Goal: Task Accomplishment & Management: Use online tool/utility

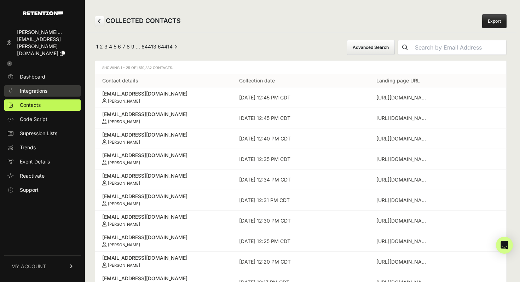
click at [43, 87] on span "Integrations" at bounding box center [34, 90] width 28 height 7
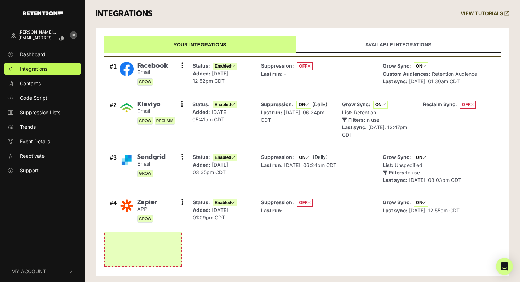
click at [153, 246] on button "button" at bounding box center [143, 250] width 76 height 34
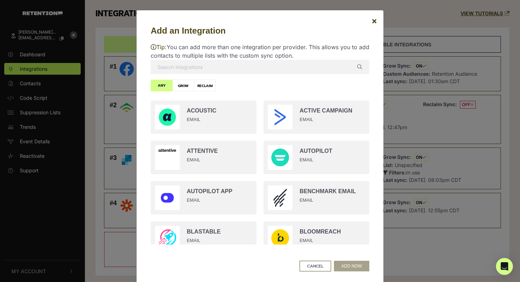
click at [291, 65] on input "text" at bounding box center [260, 67] width 219 height 14
click at [317, 72] on input "text" at bounding box center [260, 67] width 219 height 14
drag, startPoint x: 320, startPoint y: 138, endPoint x: 314, endPoint y: 97, distance: 42.3
click at [314, 97] on ul "Acoustic EMAIL Active Campaign EMAIL Attentive EMAIL Autopilot EMAIL Autopilot …" at bounding box center [260, 171] width 226 height 148
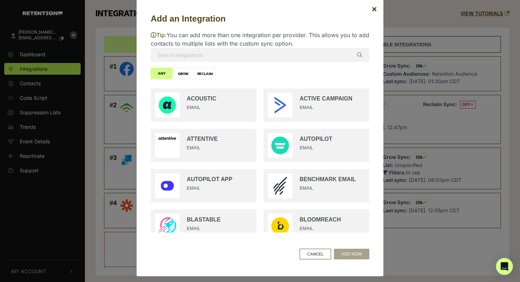
scroll to position [13, 0]
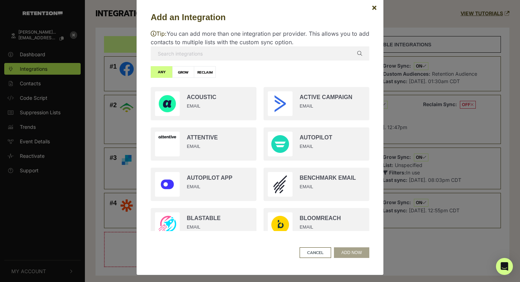
click at [185, 71] on label "GROW" at bounding box center [183, 72] width 22 height 12
radio input "true"
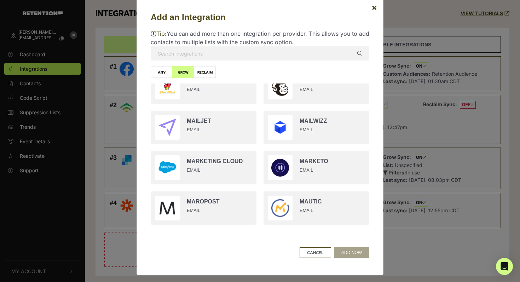
scroll to position [796, 0]
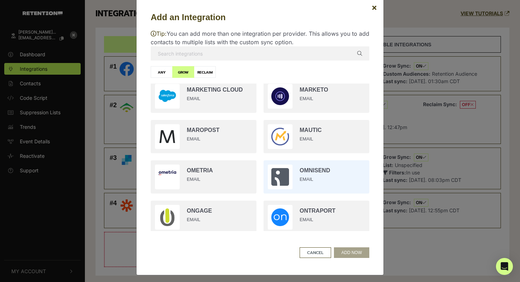
click at [307, 184] on input "radio" at bounding box center [316, 177] width 113 height 40
radio input "true"
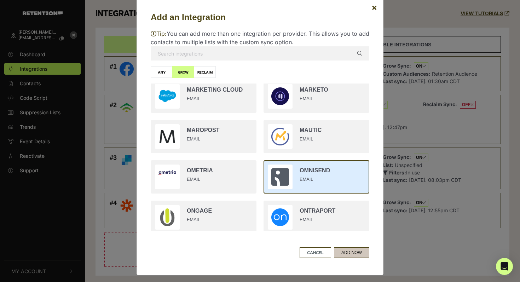
click at [345, 254] on button "ADD NOW" at bounding box center [351, 252] width 35 height 11
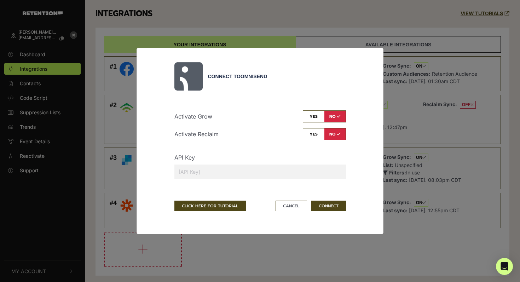
click at [240, 170] on input "text" at bounding box center [261, 172] width 172 height 14
click at [228, 173] on input "text" at bounding box center [261, 172] width 172 height 14
click at [202, 176] on input "text" at bounding box center [261, 172] width 172 height 14
click at [200, 172] on input "text" at bounding box center [261, 172] width 172 height 14
click at [191, 172] on input "text" at bounding box center [261, 172] width 172 height 14
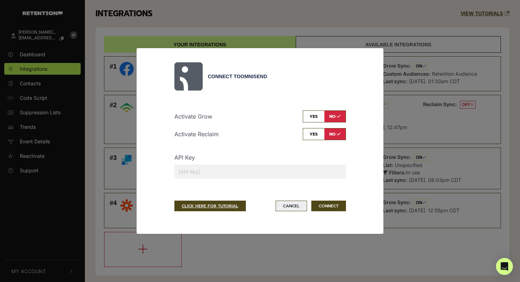
click at [301, 207] on button "Cancel" at bounding box center [292, 206] width 32 height 11
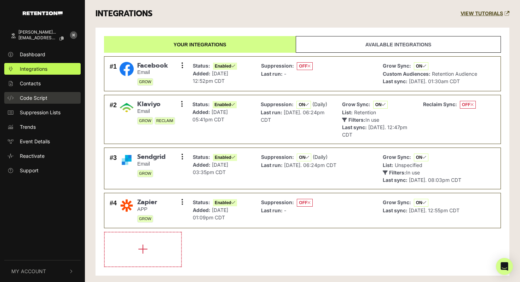
click at [45, 98] on span "Code Script" at bounding box center [34, 97] width 28 height 7
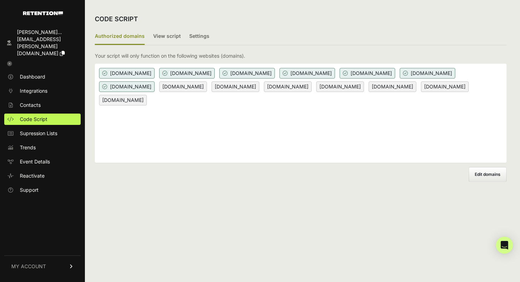
click at [492, 177] on span "Edit domains" at bounding box center [488, 174] width 26 height 5
click at [0, 0] on input "Add domain" at bounding box center [0, 0] width 0 height 0
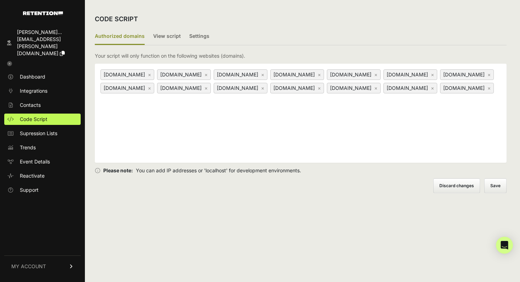
click at [349, 125] on div "capitalmedialabs.com × casaborrega.com × www.capitalmedialabs.com × www.casabor…" at bounding box center [301, 113] width 412 height 99
click at [342, 142] on div "capitalmedialabs.com × casaborrega.com × www.capitalmedialabs.com × www.casabor…" at bounding box center [301, 113] width 412 height 99
click at [188, 103] on input at bounding box center [143, 99] width 89 height 8
type input "[DOMAIN_NAME]"
click at [499, 189] on button "Save" at bounding box center [496, 186] width 22 height 14
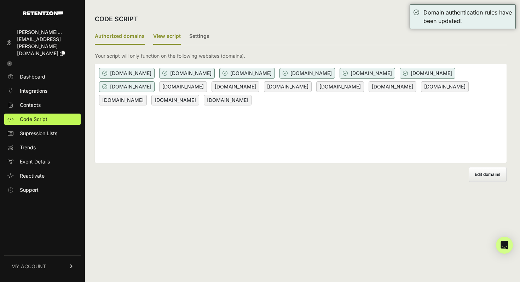
click at [164, 38] on label "View script" at bounding box center [167, 36] width 28 height 17
click at [0, 0] on input "View script" at bounding box center [0, 0] width 0 height 0
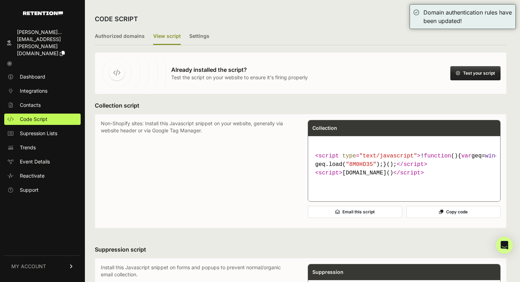
click at [481, 74] on button "Test your script" at bounding box center [476, 73] width 50 height 14
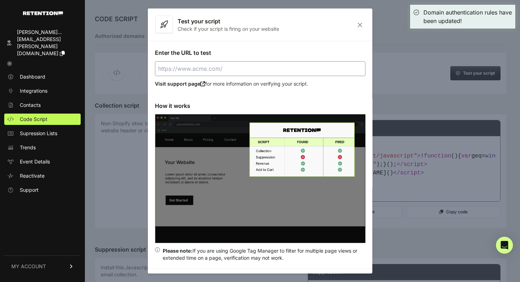
click at [275, 66] on input "Enter the URL to test" at bounding box center [260, 68] width 211 height 15
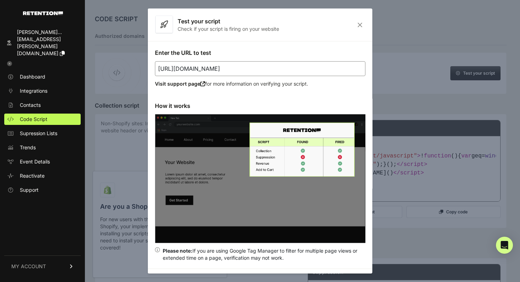
type input "https://rifttv.com"
drag, startPoint x: 275, startPoint y: 66, endPoint x: 265, endPoint y: 74, distance: 13.3
click at [274, 66] on input "https://rifttv.com" at bounding box center [260, 68] width 211 height 15
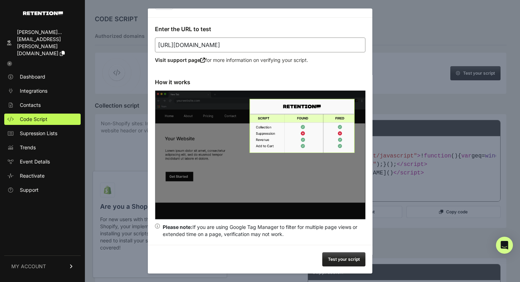
click at [349, 260] on button "Test your script" at bounding box center [344, 259] width 43 height 14
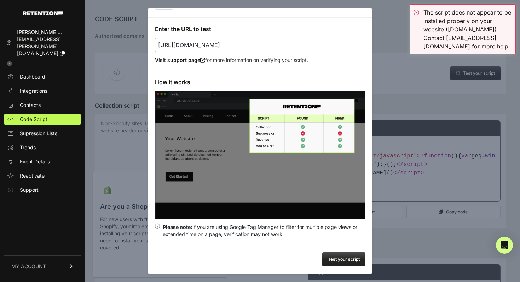
click at [347, 260] on button "Test your script" at bounding box center [344, 259] width 43 height 14
click at [400, 228] on div at bounding box center [260, 141] width 520 height 282
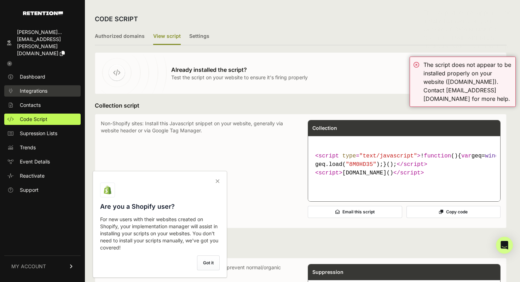
click at [31, 85] on link "Integrations" at bounding box center [42, 90] width 76 height 11
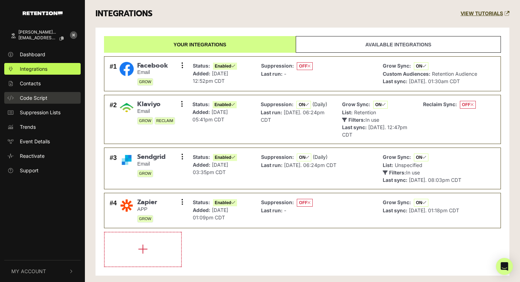
click at [45, 99] on span "Code Script" at bounding box center [34, 97] width 28 height 7
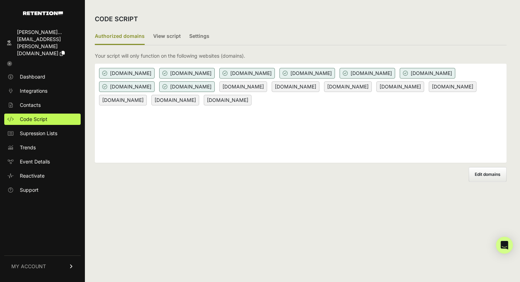
click at [430, 134] on div "bhs-va.com capitalmedialabs.com casaborrega.com emetclassicalacademy.org enjoye…" at bounding box center [301, 113] width 412 height 99
click at [34, 102] on span "Contacts" at bounding box center [30, 105] width 21 height 7
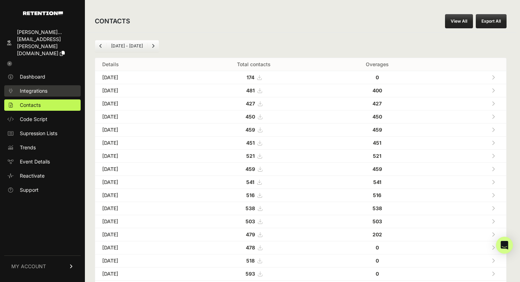
click at [37, 87] on span "Integrations" at bounding box center [34, 90] width 28 height 7
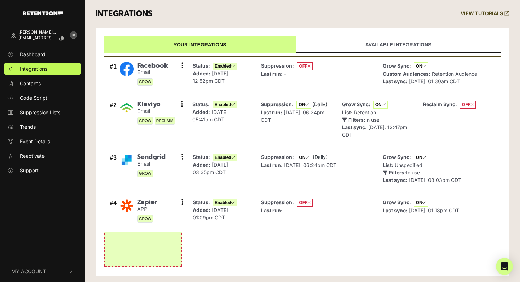
click at [149, 252] on button "button" at bounding box center [143, 250] width 76 height 34
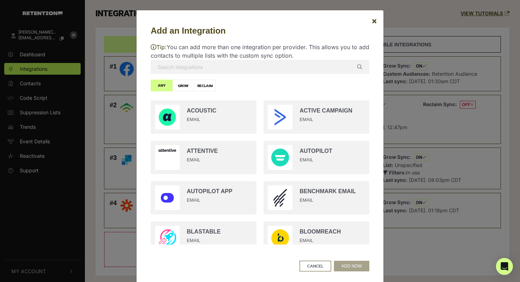
click at [222, 71] on input "text" at bounding box center [260, 67] width 219 height 14
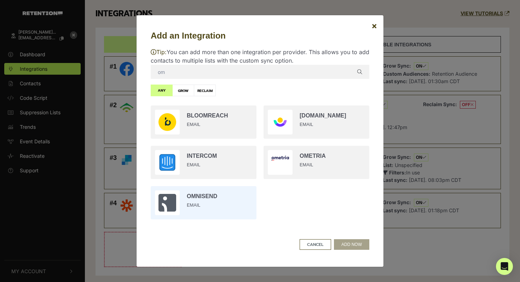
type input "om"
click at [217, 197] on input "radio" at bounding box center [203, 203] width 113 height 40
radio input "true"
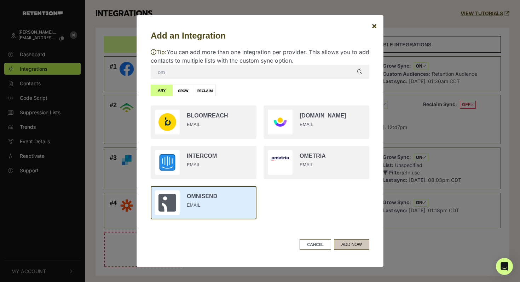
click at [353, 247] on button "ADD NOW" at bounding box center [351, 244] width 35 height 11
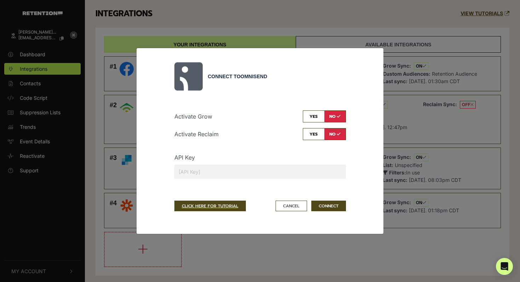
click at [315, 115] on input "checkbox" at bounding box center [324, 116] width 43 height 12
checkbox input "true"
click at [222, 173] on input "text" at bounding box center [261, 172] width 172 height 14
click at [171, 165] on div "API Key" at bounding box center [260, 168] width 182 height 31
paste input "64d538baa1135e8969ebb294-Sv3A5uh5eXzDFl89wSl53NISSbQH5jeVXZJoR5UbqgQbfobAY6"
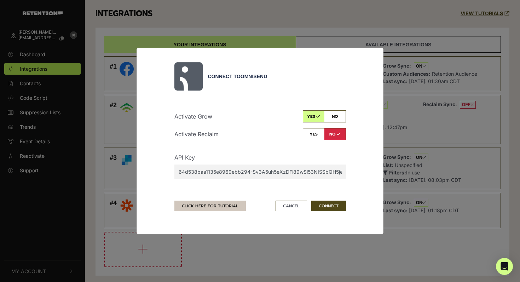
scroll to position [0, 58]
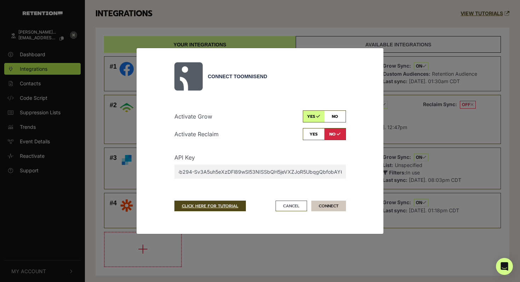
type input "64d538baa1135e8969ebb294-Sv3A5uh5eXzDFl89wSl53NISSbQH5jeVXZJoR5UbqgQbfobAY6"
click at [326, 205] on button "CONNECT" at bounding box center [329, 206] width 35 height 11
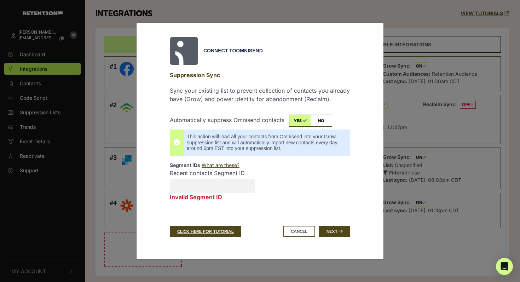
click at [221, 188] on input "Recent contacts Segment ID Invalid Segment ID" at bounding box center [212, 186] width 85 height 14
click at [341, 232] on icon "submit" at bounding box center [341, 231] width 4 height 4
click at [214, 185] on input "Recent contacts Segment ID Invalid Segment ID" at bounding box center [212, 186] width 85 height 14
click at [200, 233] on link "CLICK HERE FOR TUTORIAL" at bounding box center [206, 231] width 72 height 11
